Goal: Find specific page/section: Find specific page/section

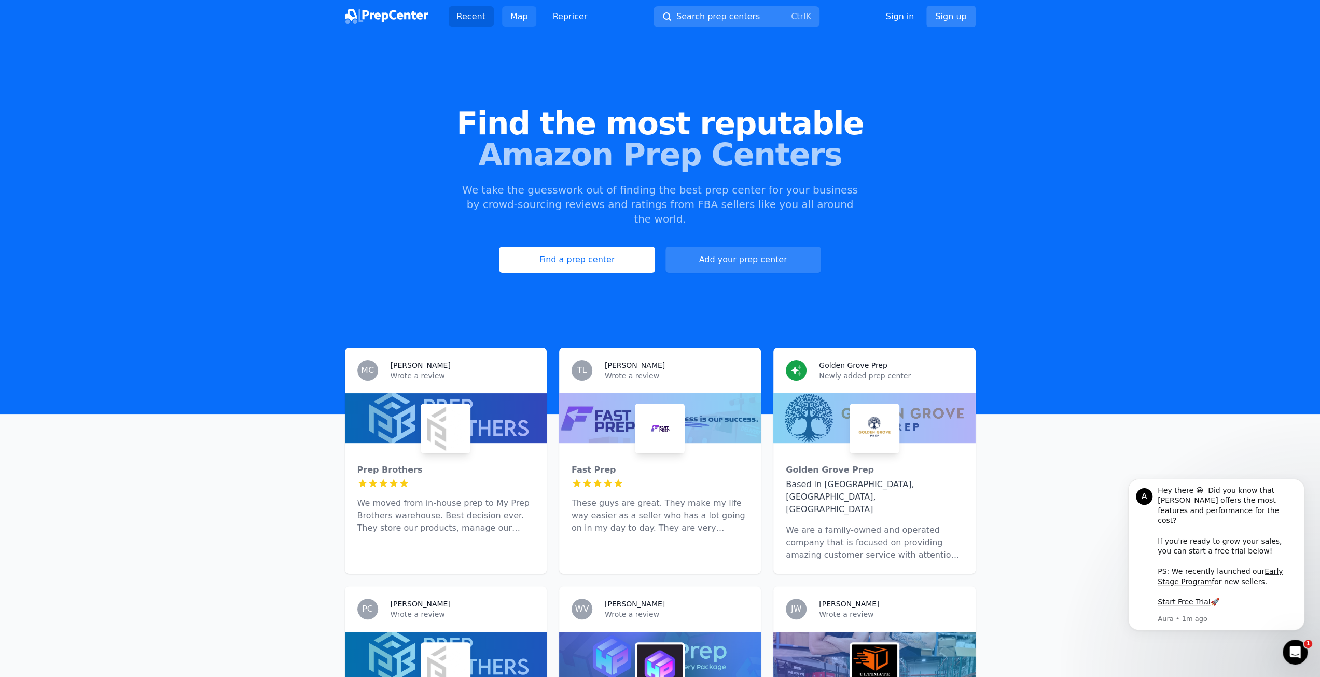
click at [519, 20] on link "Map" at bounding box center [519, 16] width 34 height 21
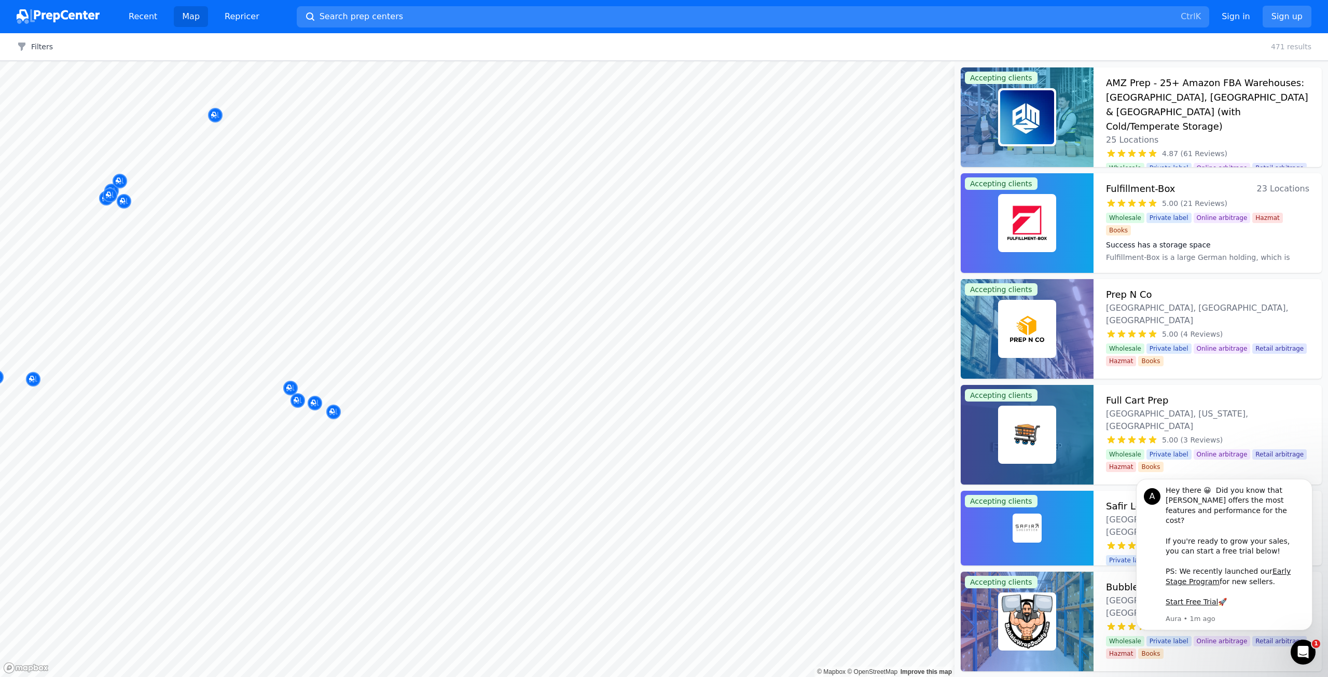
click at [337, 418] on button "Map marker" at bounding box center [333, 413] width 15 height 16
click at [334, 409] on icon "Map marker" at bounding box center [331, 411] width 5 height 5
click at [298, 398] on div at bounding box center [333, 400] width 199 height 8
click at [296, 400] on div at bounding box center [333, 400] width 199 height 8
click at [295, 398] on div at bounding box center [333, 400] width 199 height 8
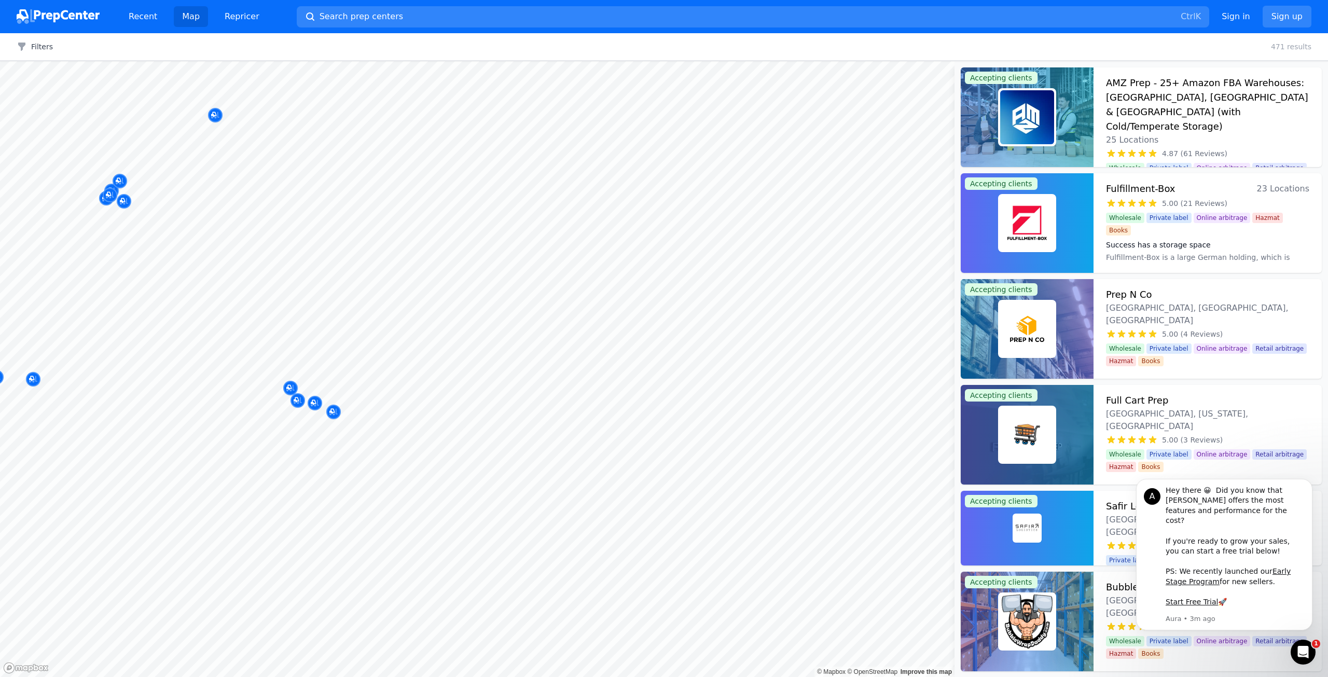
click at [301, 404] on div at bounding box center [333, 400] width 199 height 8
click at [298, 402] on div at bounding box center [333, 400] width 199 height 8
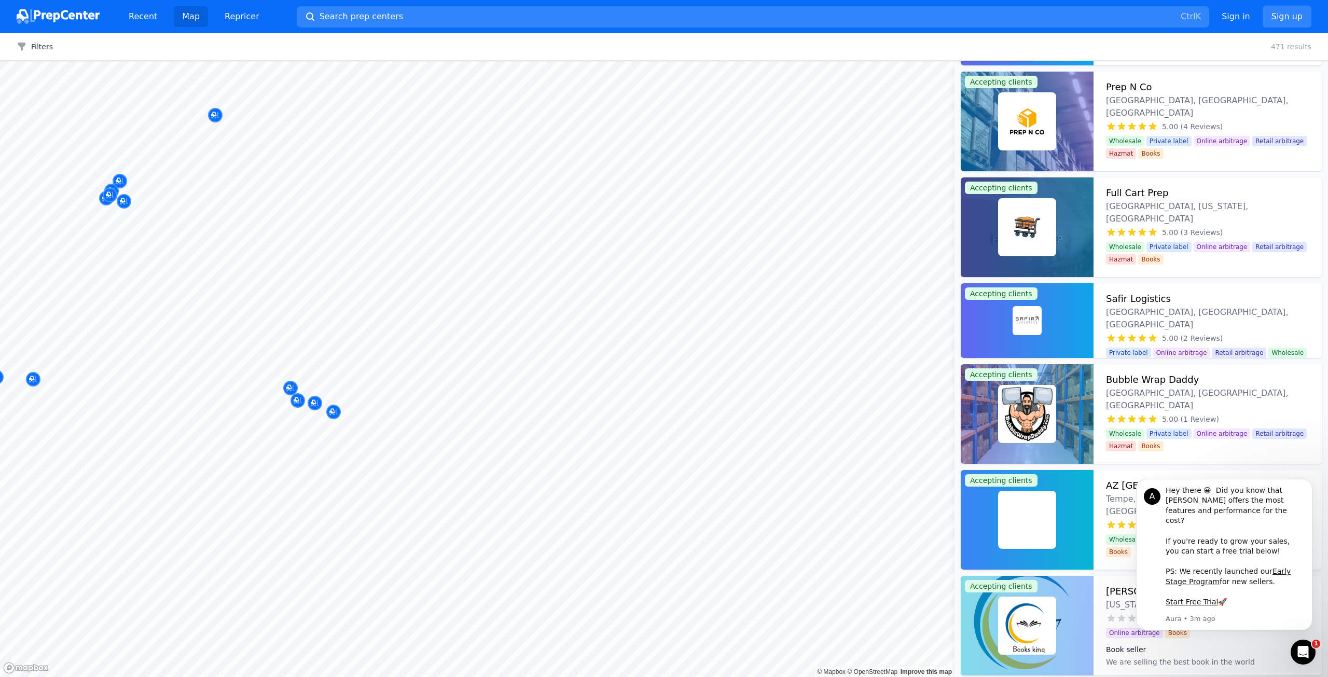
scroll to position [571, 0]
